Goal: Find contact information: Find contact information

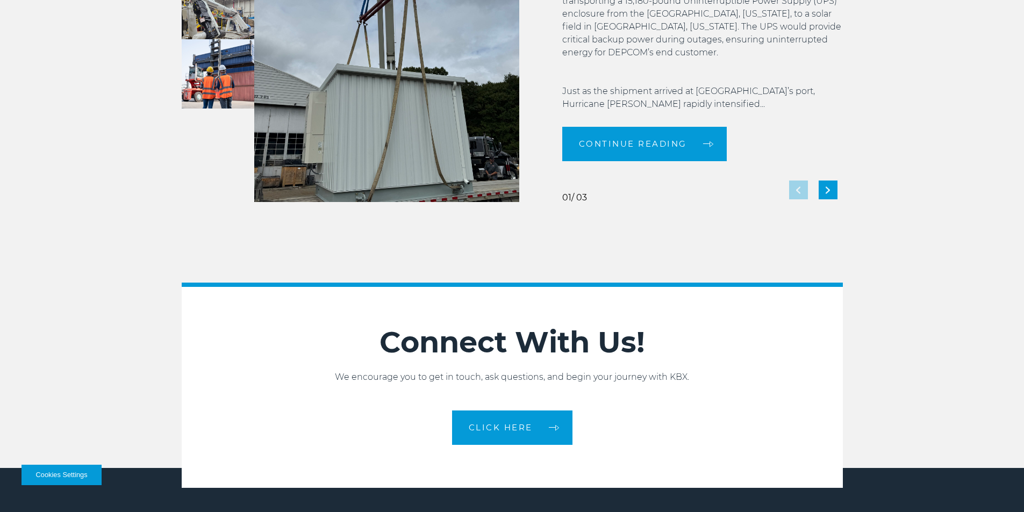
scroll to position [2312, 0]
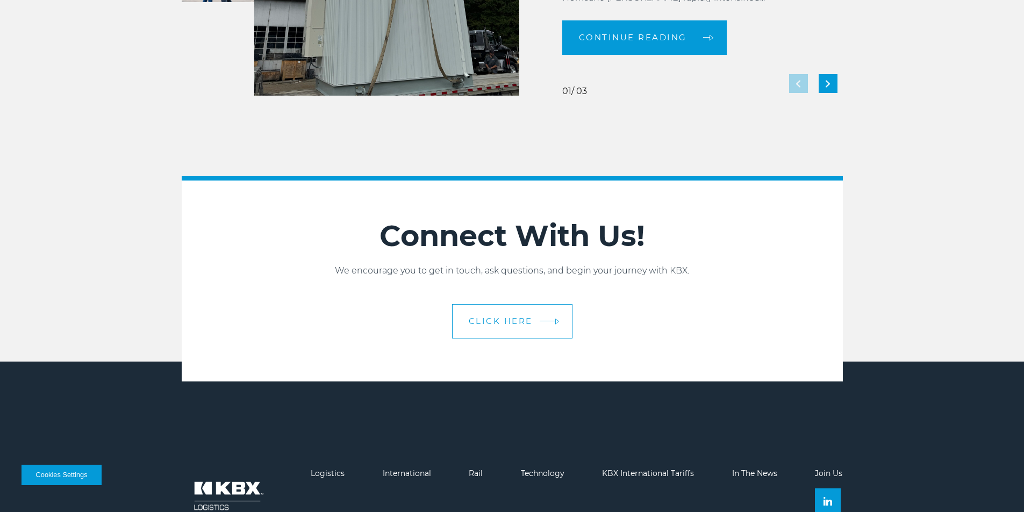
click at [525, 316] on link "CLICK HERE" at bounding box center [512, 321] width 120 height 34
